Goal: Navigation & Orientation: Find specific page/section

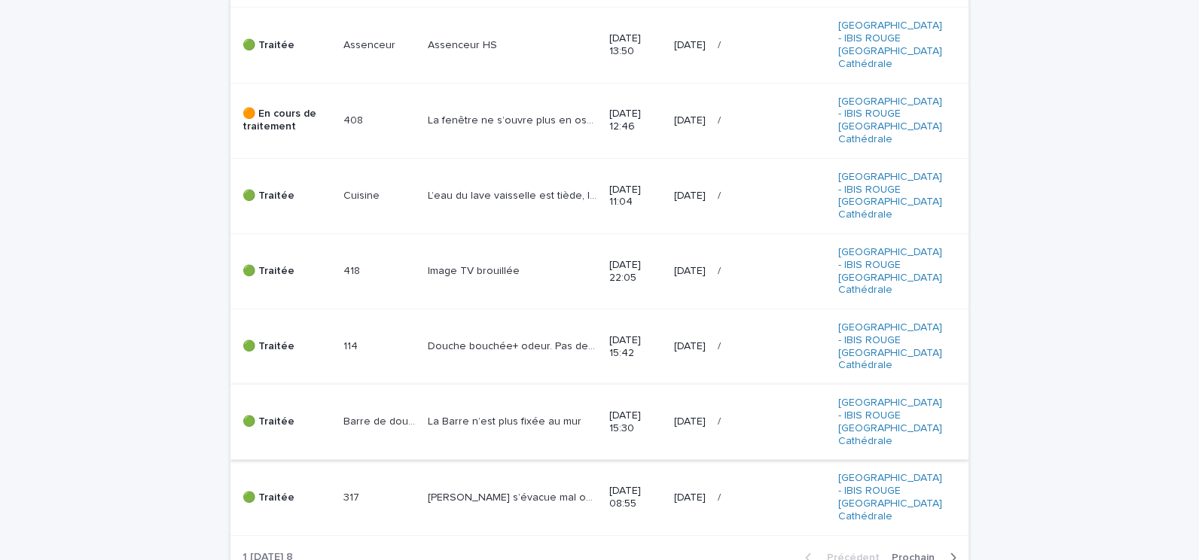
scroll to position [583, 0]
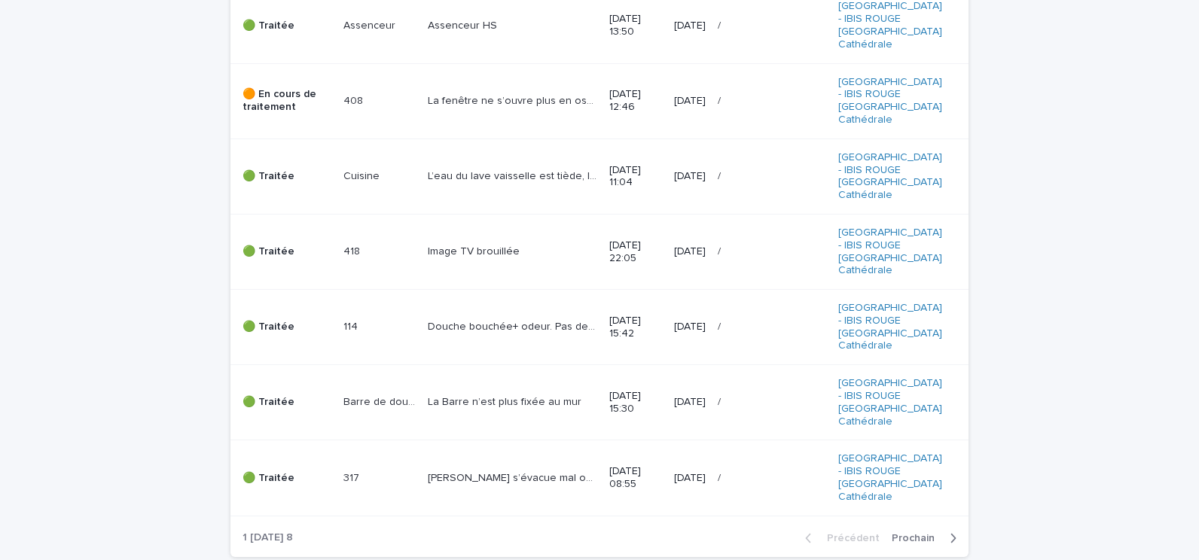
click at [895, 532] on button "Prochain" at bounding box center [927, 539] width 83 height 14
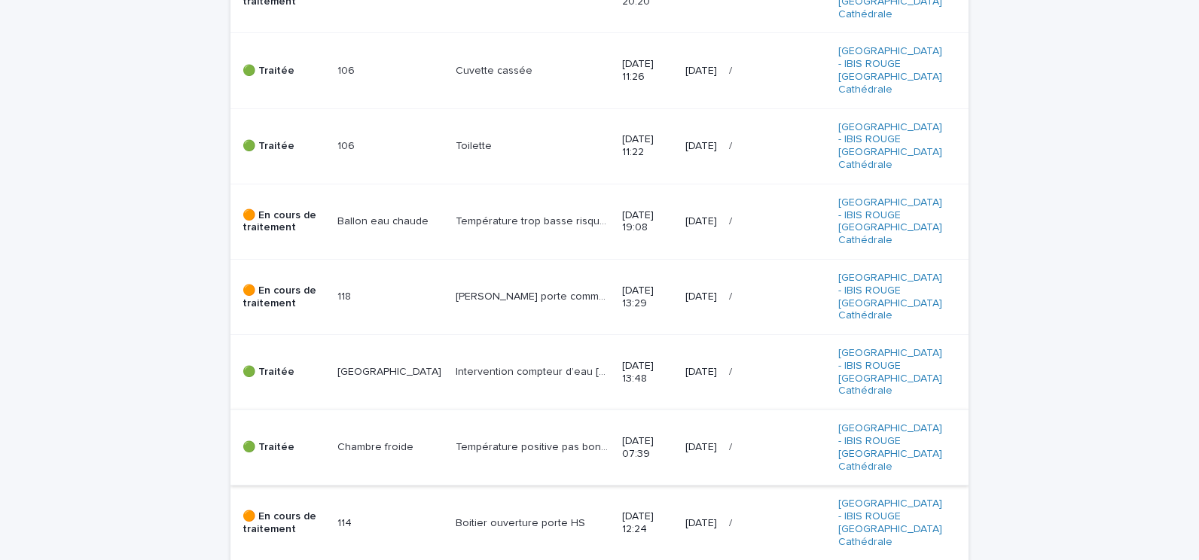
scroll to position [583, 0]
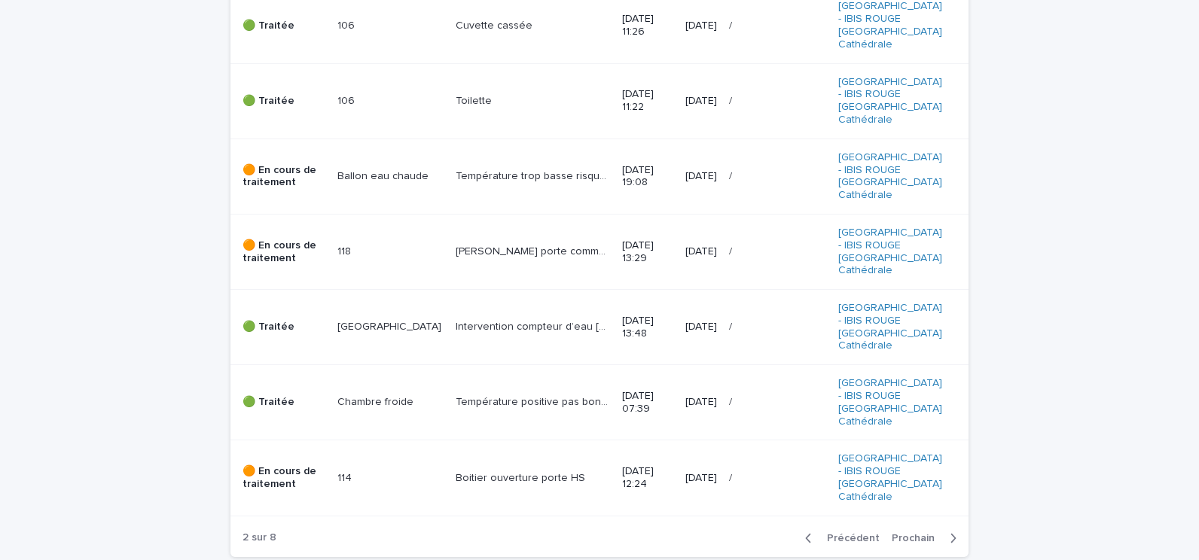
click at [914, 533] on span "Prochain" at bounding box center [918, 538] width 52 height 11
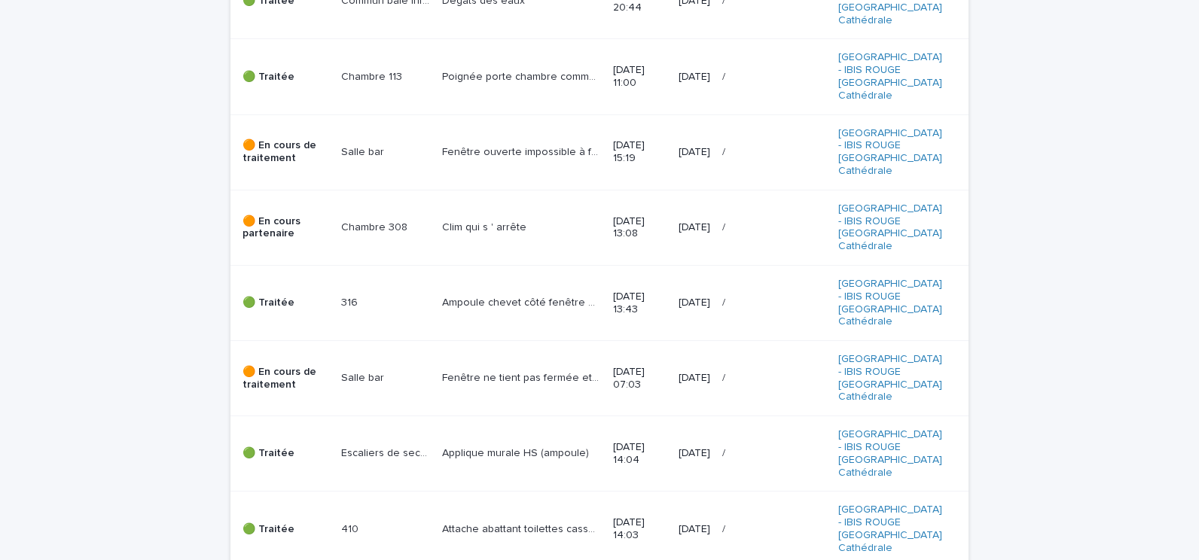
scroll to position [583, 0]
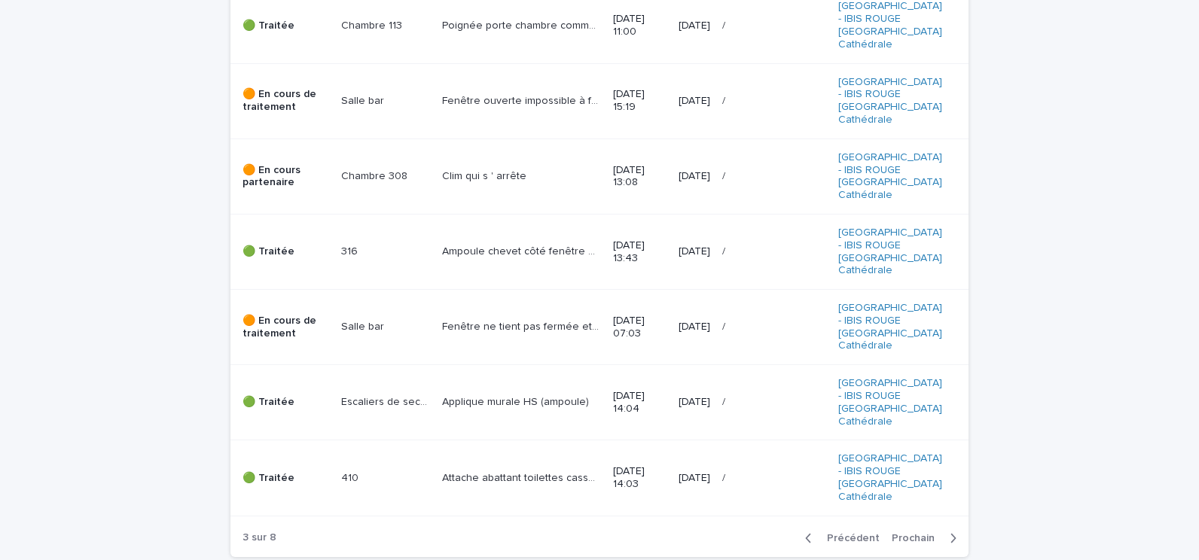
click at [923, 533] on span "Prochain" at bounding box center [918, 538] width 52 height 11
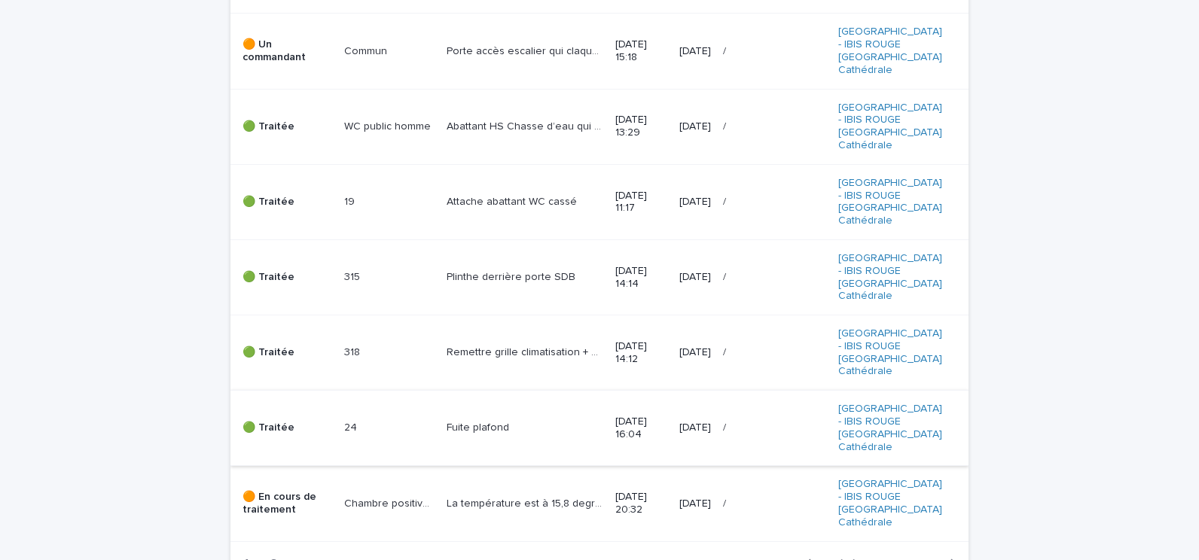
scroll to position [583, 0]
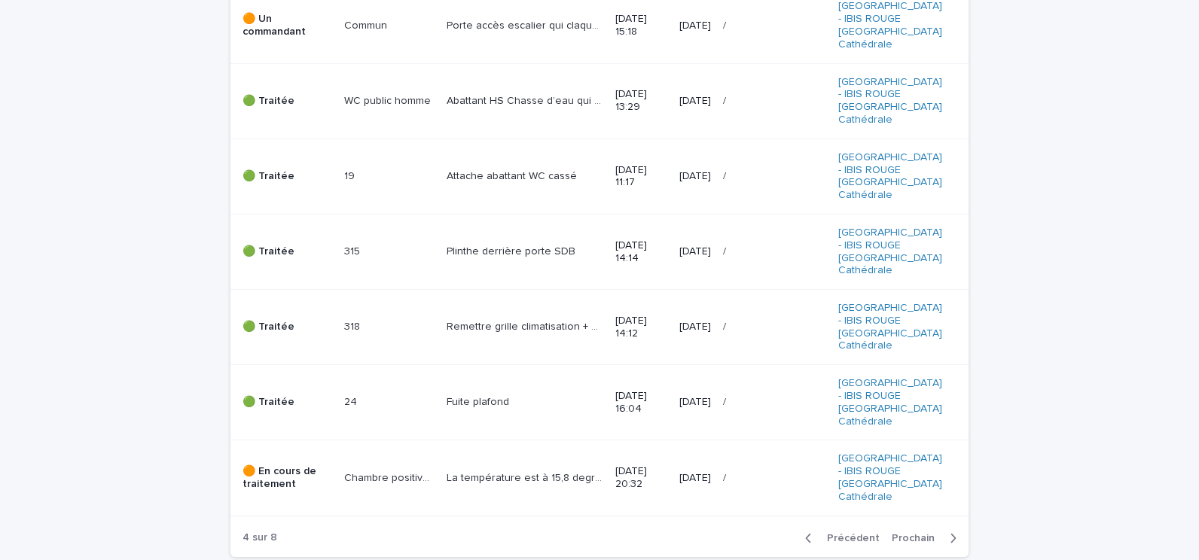
click at [899, 533] on span "Prochain" at bounding box center [918, 538] width 52 height 11
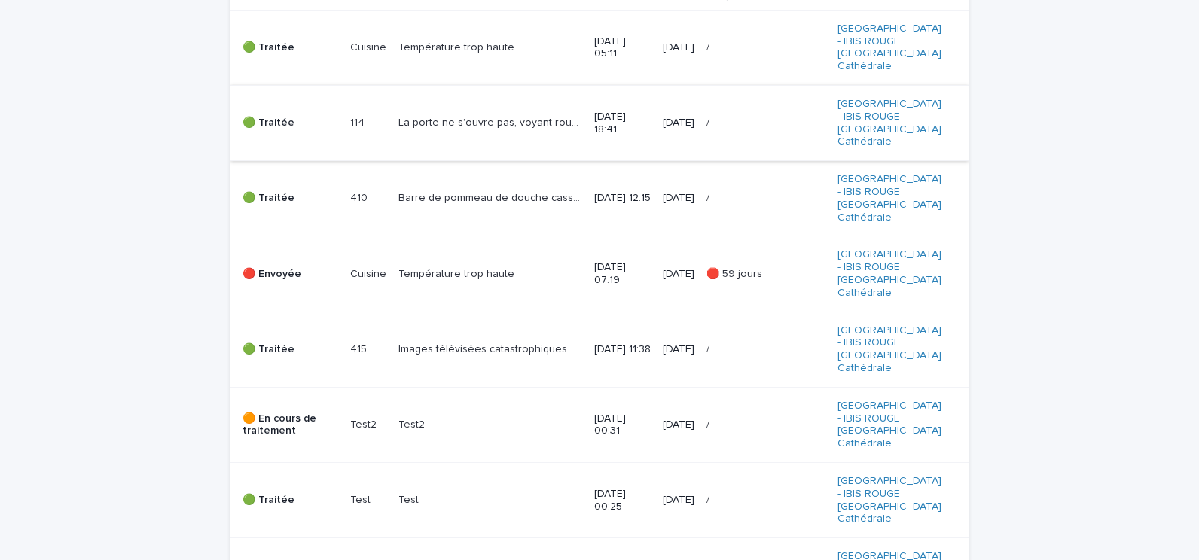
scroll to position [457, 0]
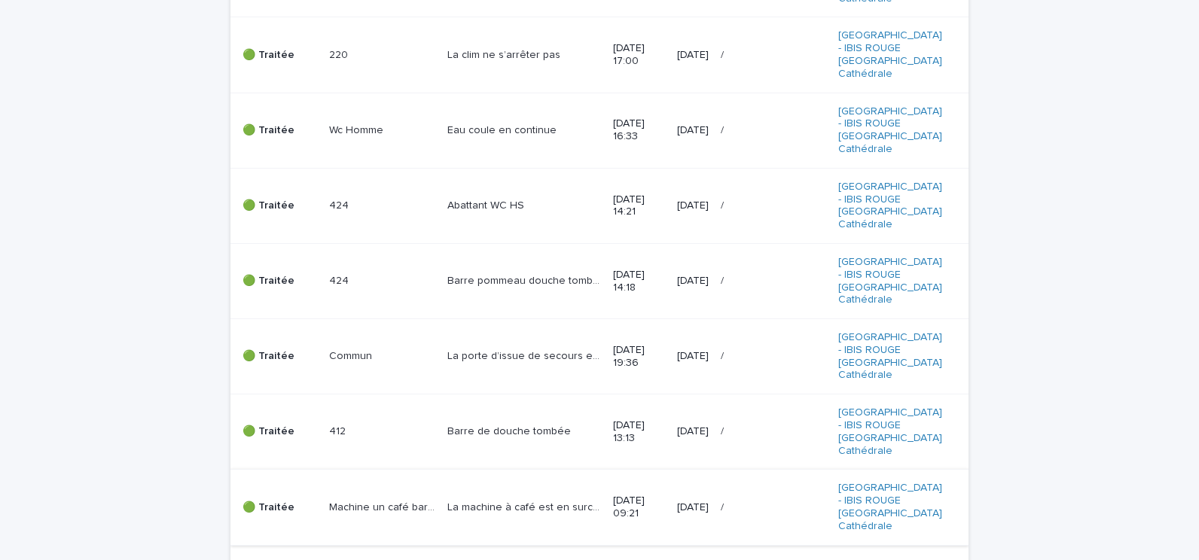
scroll to position [583, 0]
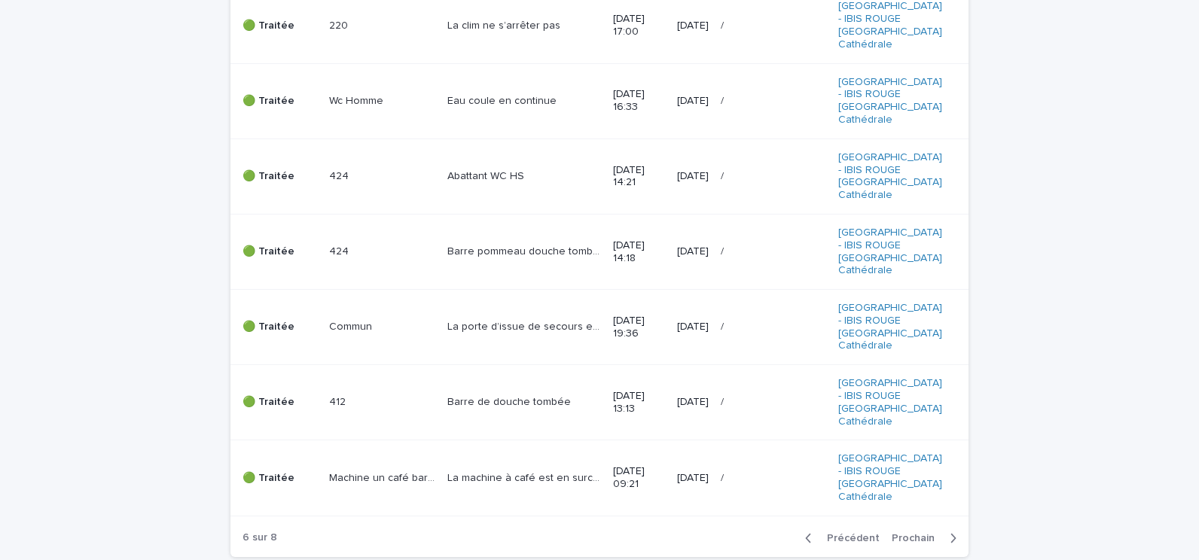
click at [914, 533] on span "Prochain" at bounding box center [918, 538] width 52 height 11
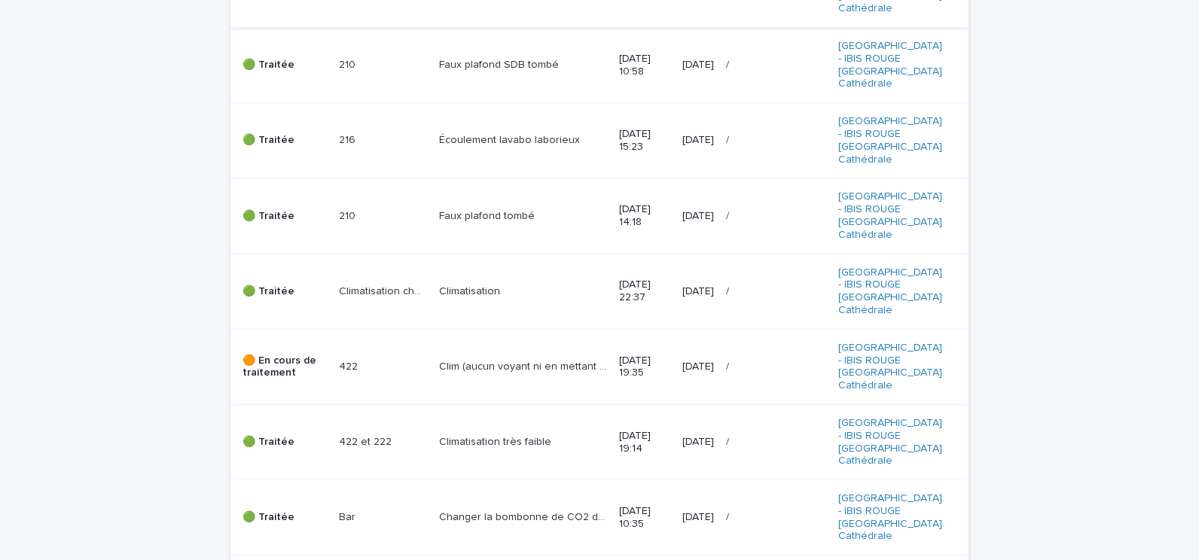
scroll to position [583, 0]
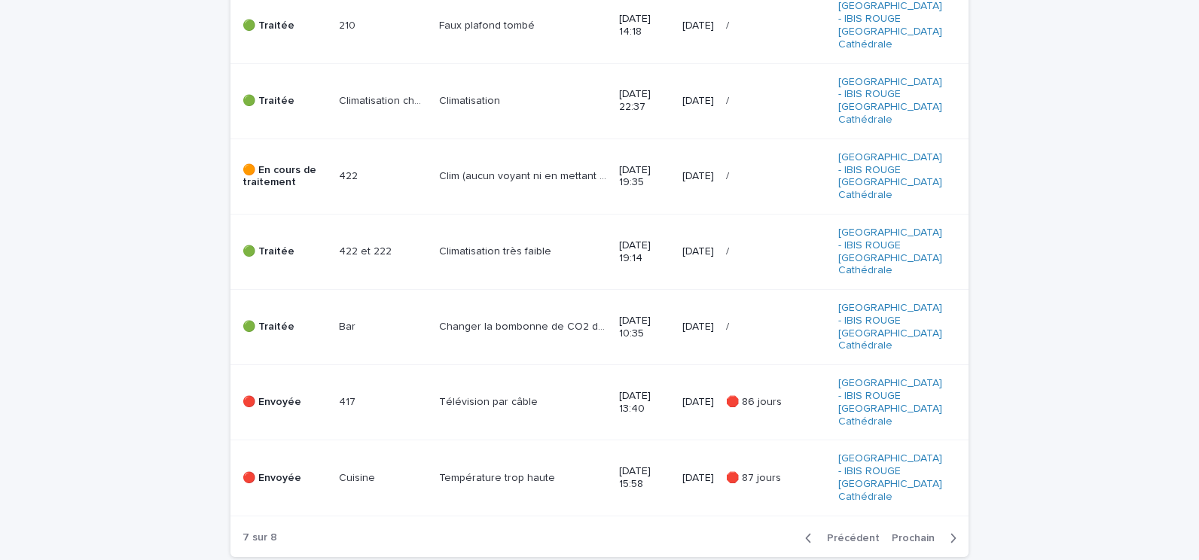
click at [911, 532] on button "Prochain" at bounding box center [927, 539] width 83 height 14
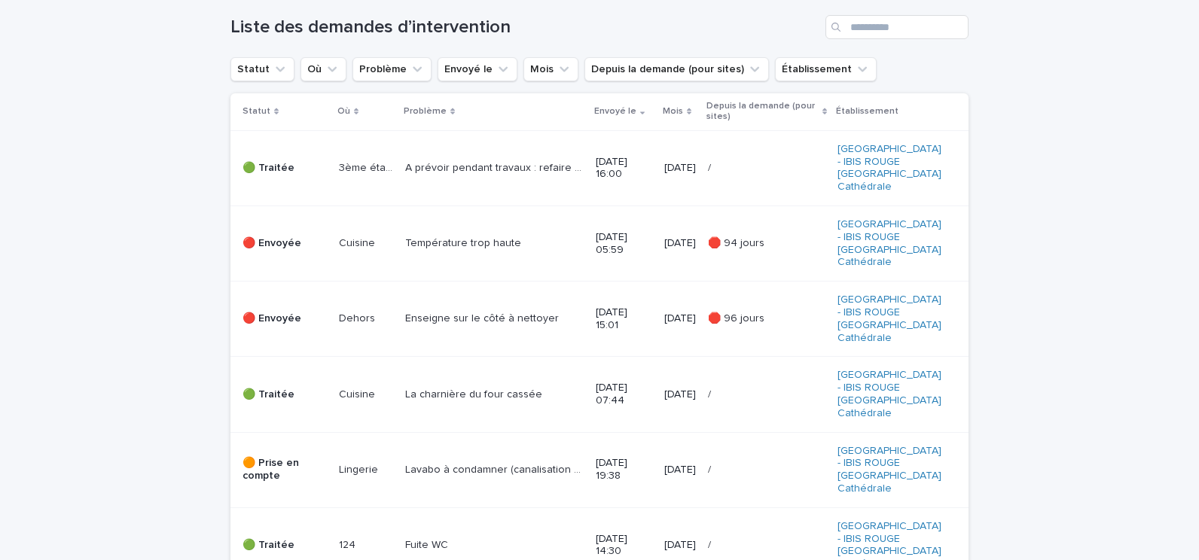
scroll to position [256, 0]
